Goal: Use online tool/utility

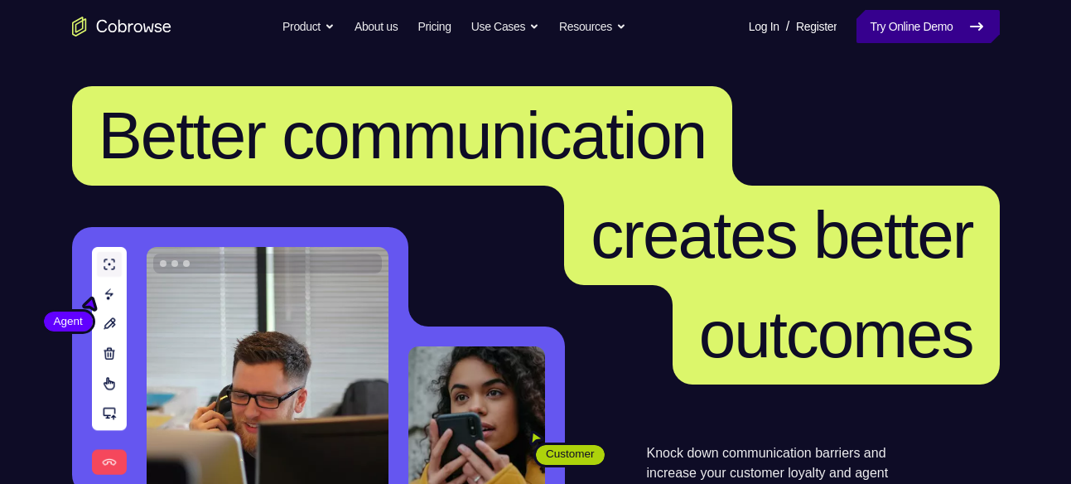
drag, startPoint x: 0, startPoint y: 0, endPoint x: 925, endPoint y: 12, distance: 925.1
click at [925, 12] on link "Try Online Demo" at bounding box center [927, 26] width 142 height 33
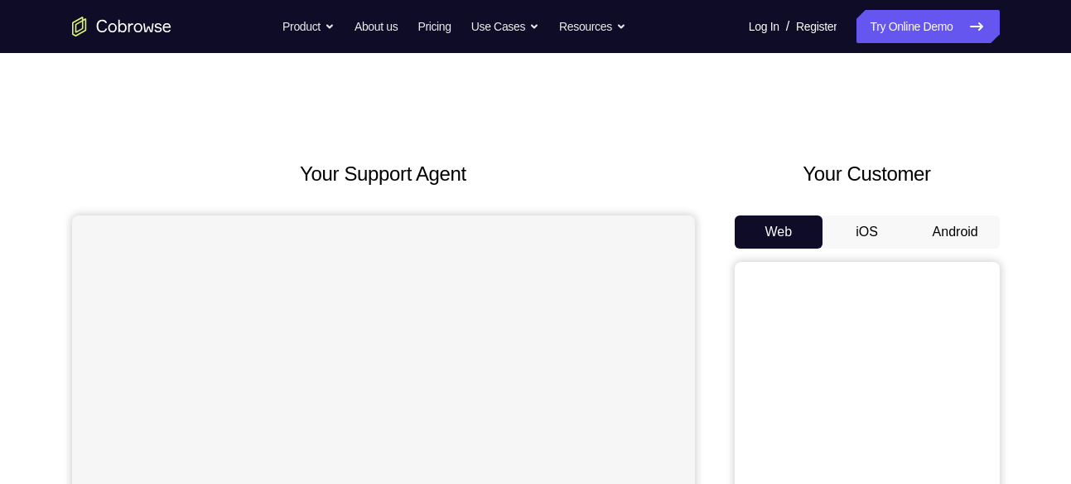
click at [954, 229] on button "Android" at bounding box center [955, 231] width 89 height 33
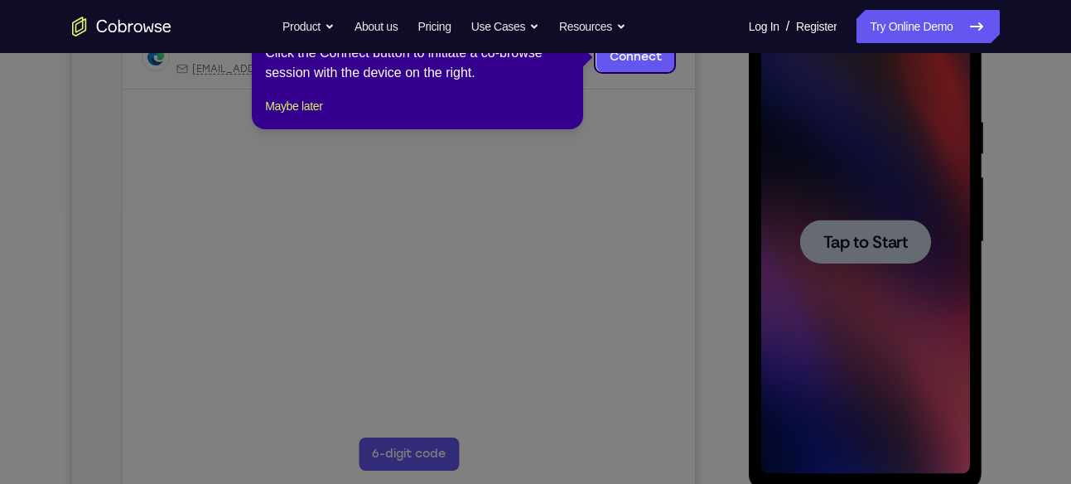
click at [881, 238] on icon at bounding box center [541, 242] width 1083 height 484
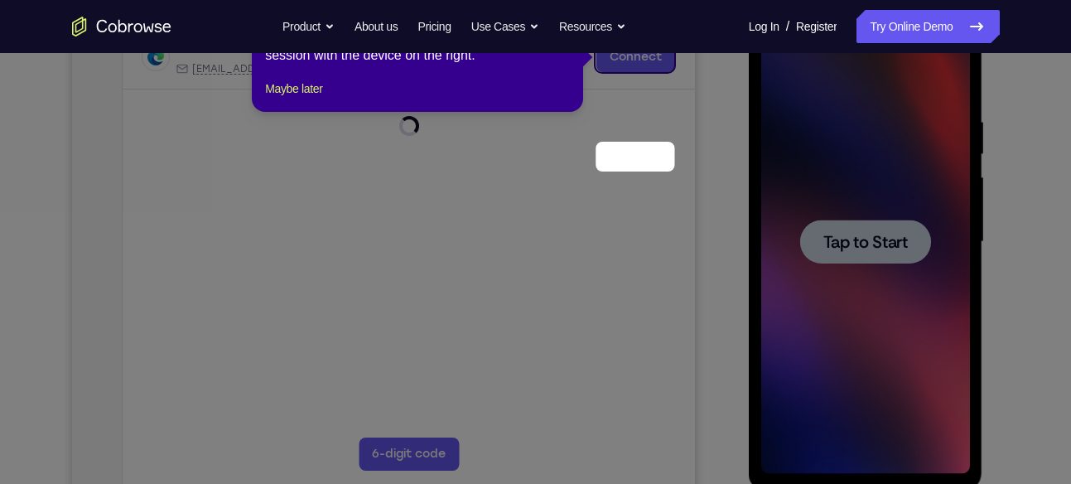
scroll to position [148, 0]
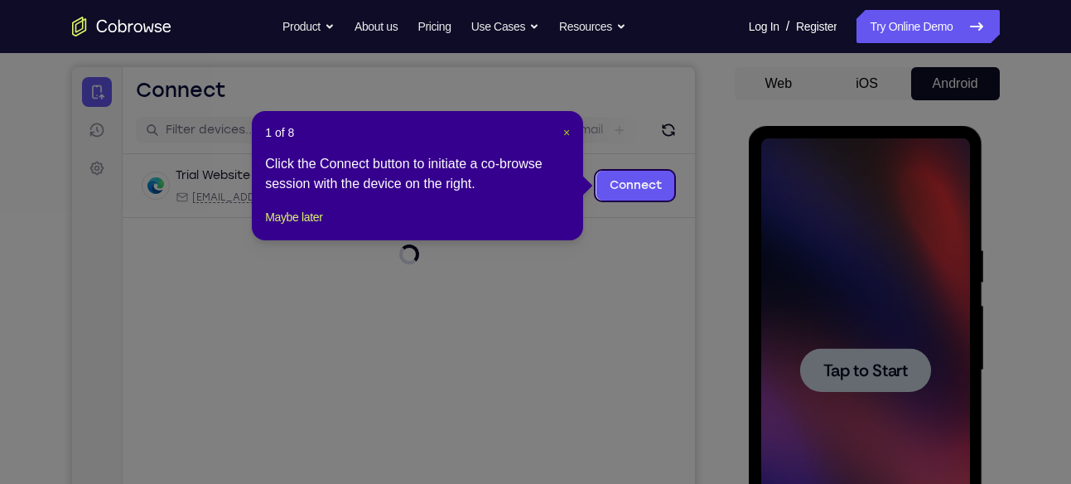
click at [566, 126] on span "×" at bounding box center [566, 132] width 7 height 13
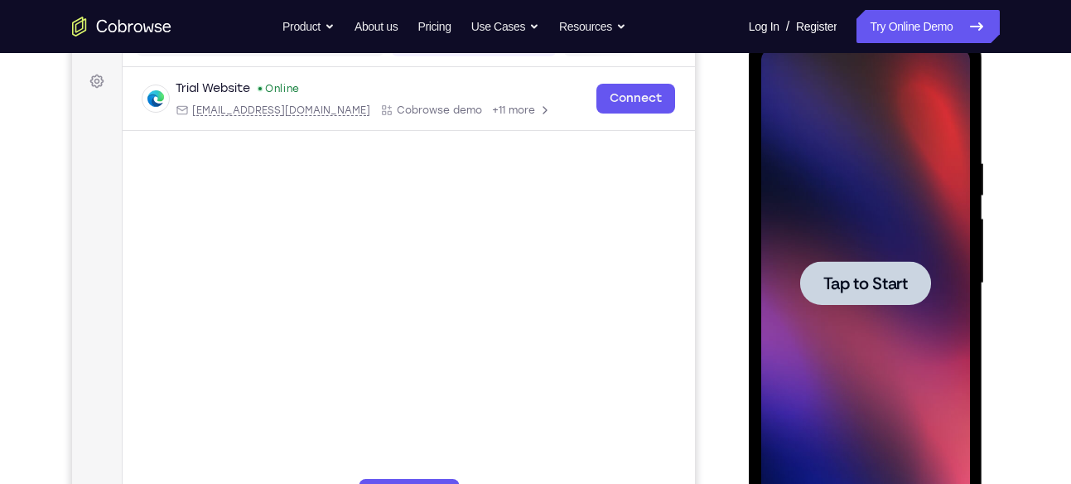
scroll to position [241, 0]
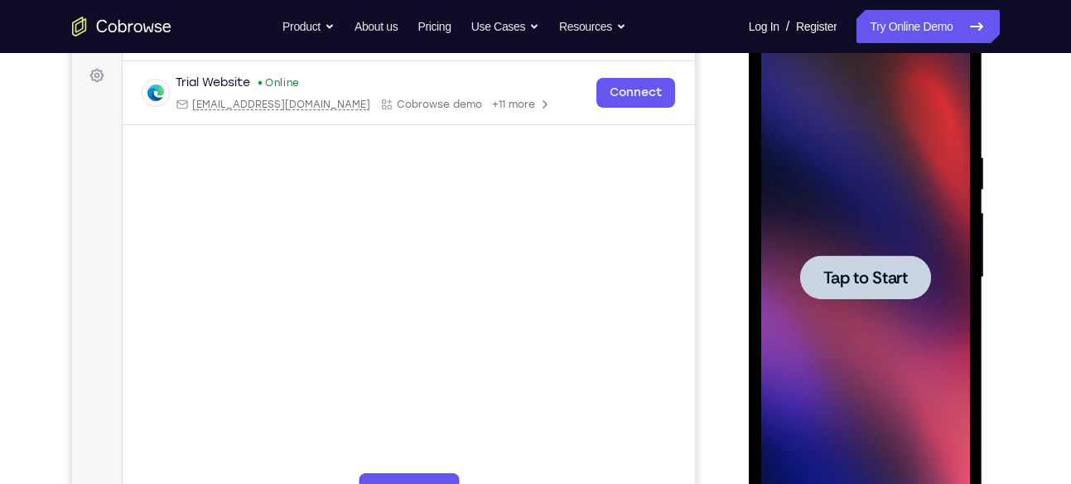
click at [866, 277] on span "Tap to Start" at bounding box center [865, 277] width 84 height 17
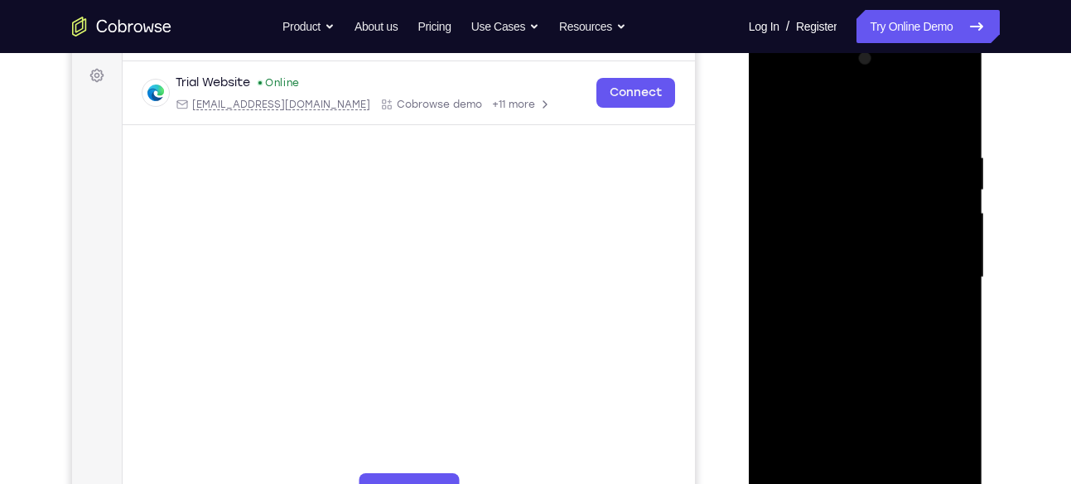
scroll to position [385, 0]
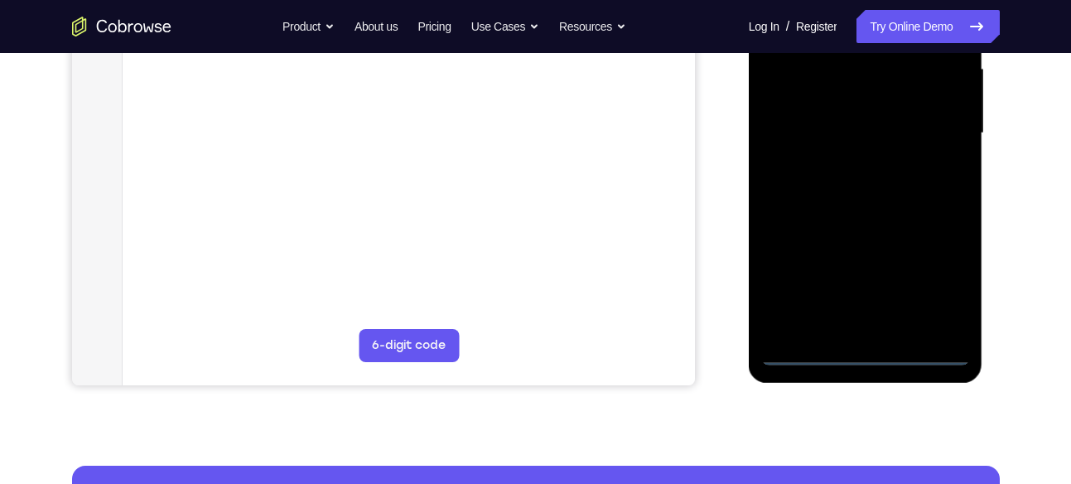
click at [865, 353] on div at bounding box center [865, 133] width 209 height 464
click at [941, 288] on div at bounding box center [865, 133] width 209 height 464
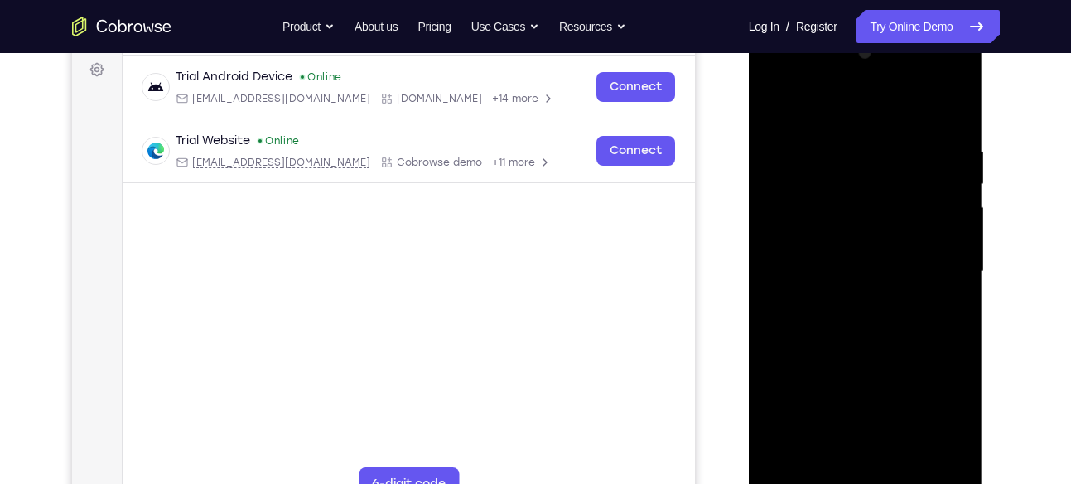
scroll to position [240, 0]
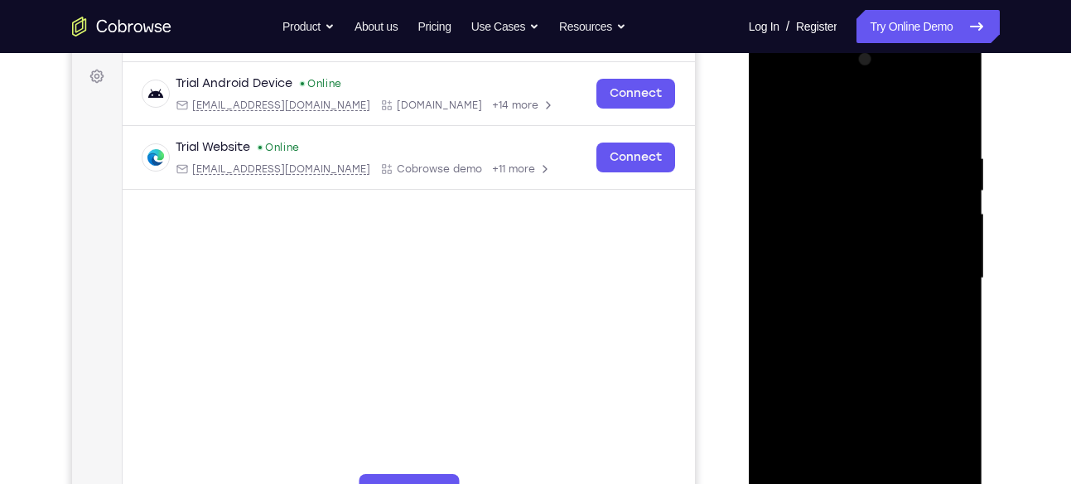
click at [850, 116] on div at bounding box center [865, 278] width 209 height 464
click at [940, 274] on div at bounding box center [865, 278] width 209 height 464
click at [850, 305] on div at bounding box center [865, 278] width 209 height 464
click at [849, 261] on div at bounding box center [865, 278] width 209 height 464
click at [870, 245] on div at bounding box center [865, 278] width 209 height 464
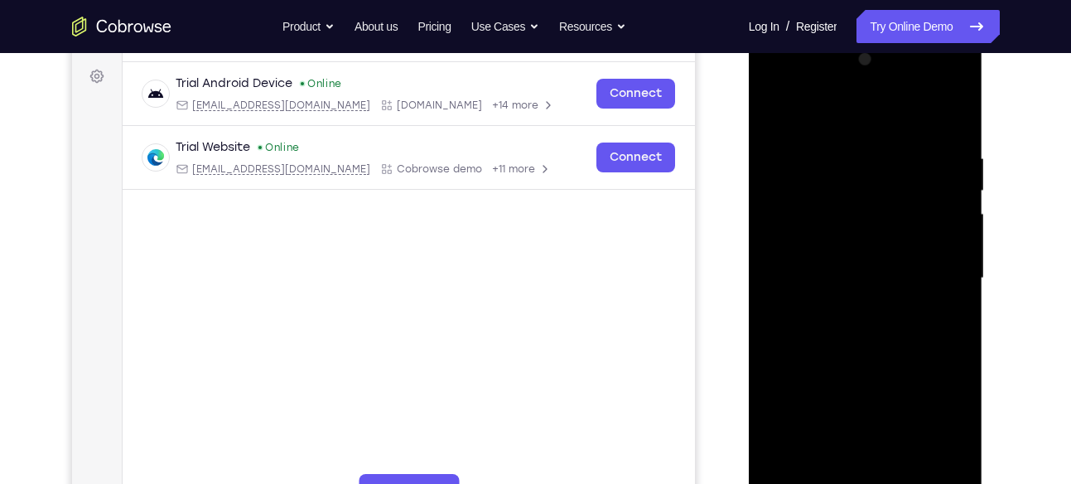
click at [868, 271] on div at bounding box center [865, 278] width 209 height 464
click at [857, 335] on div at bounding box center [865, 278] width 209 height 464
click at [817, 379] on div at bounding box center [865, 278] width 209 height 464
click at [868, 335] on div at bounding box center [865, 278] width 209 height 464
click at [885, 318] on div at bounding box center [865, 278] width 209 height 464
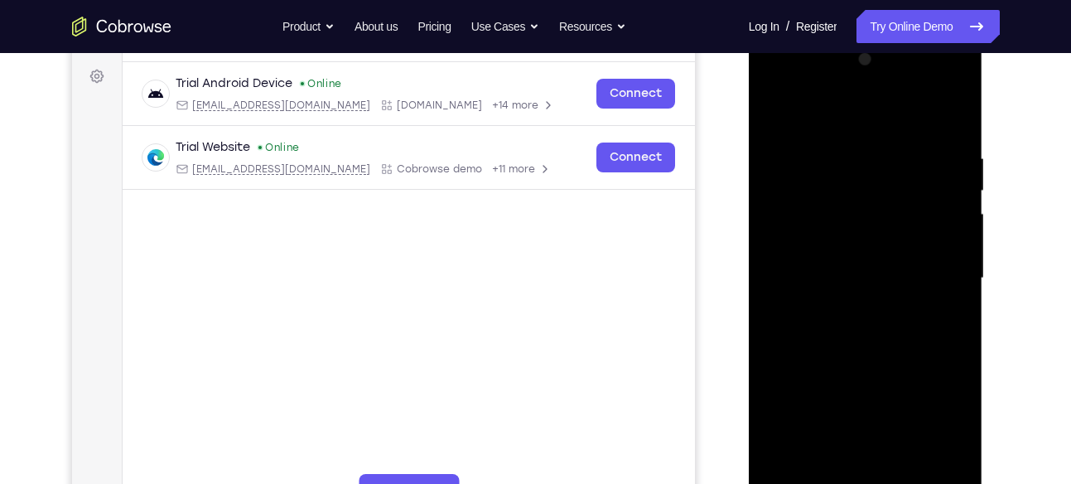
click at [847, 356] on div at bounding box center [865, 278] width 209 height 464
click at [879, 195] on div at bounding box center [865, 278] width 209 height 464
click at [863, 232] on div at bounding box center [865, 278] width 209 height 464
click at [860, 201] on div at bounding box center [865, 278] width 209 height 464
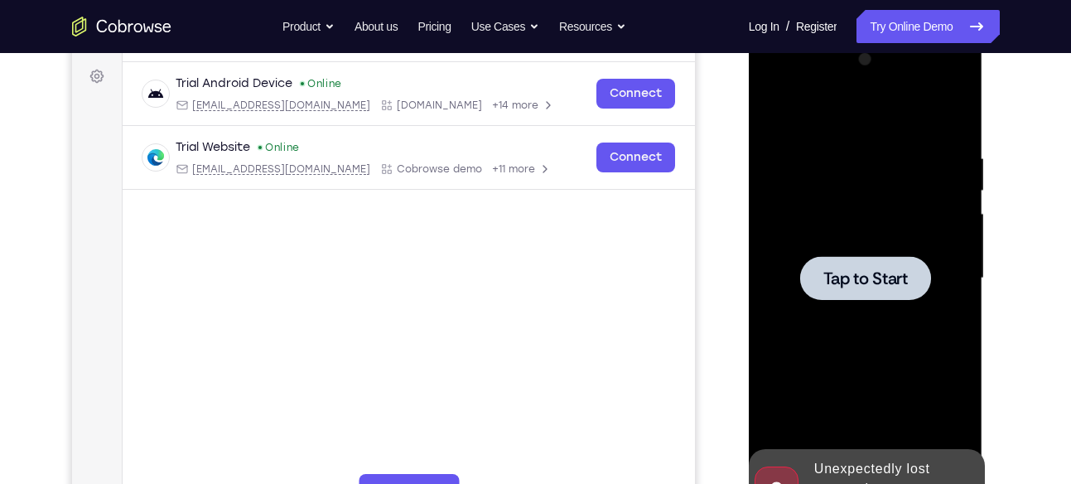
click at [850, 252] on div at bounding box center [865, 278] width 209 height 464
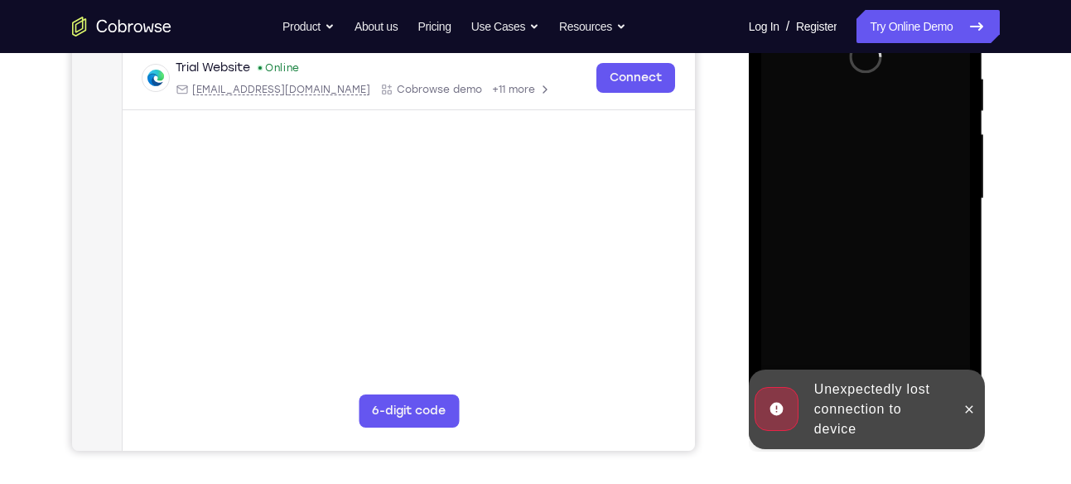
scroll to position [330, 0]
